Goal: Task Accomplishment & Management: Complete application form

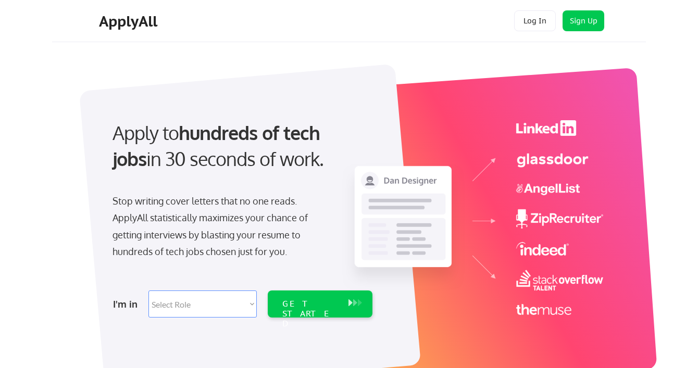
click at [251, 304] on select "Select Role Software Engineering Product Management Customer Success Sales UI/U…" at bounding box center [203, 304] width 108 height 27
select select ""design""
click at [149, 291] on select "Select Role Software Engineering Product Management Customer Success Sales UI/U…" at bounding box center [203, 304] width 108 height 27
select select ""design""
click at [311, 300] on div "GET STARTED" at bounding box center [310, 314] width 56 height 30
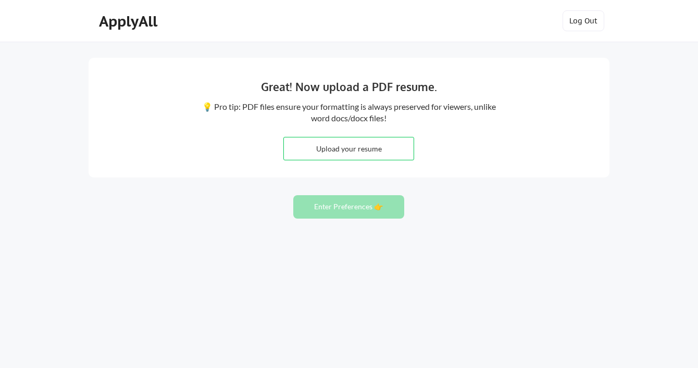
click at [340, 150] on input "file" at bounding box center [349, 149] width 130 height 22
type input "C:\fakepath\Lastest CV August 2025 (1) (1).docx"
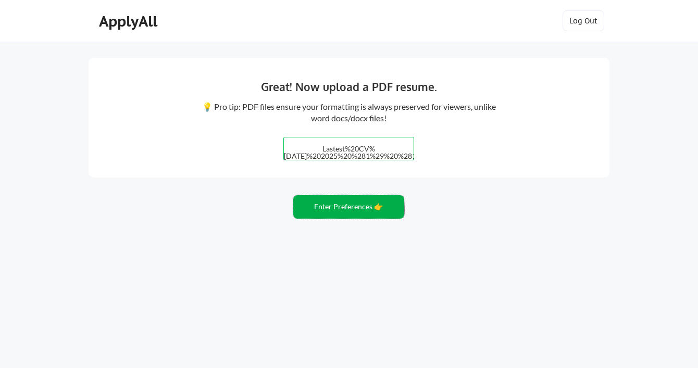
click at [353, 205] on button "Enter Preferences 👉" at bounding box center [348, 206] width 111 height 23
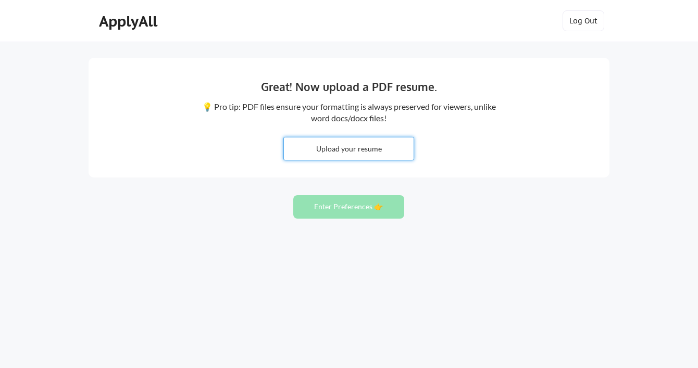
click at [339, 148] on input "file" at bounding box center [349, 149] width 130 height 22
type input "C:\fakepath\Lastest CV [DATE] (1).pdf"
